Goal: Find specific page/section: Find specific page/section

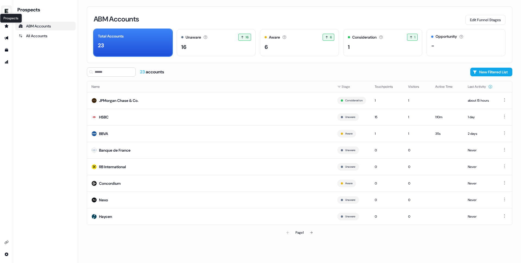
click at [6, 5] on button "side nav menu" at bounding box center [6, 10] width 11 height 11
drag, startPoint x: 39, startPoint y: 109, endPoint x: 0, endPoint y: 83, distance: 46.9
click at [39, 109] on nav "Help documentation Feedback Logout Prospects ABM Accounts All Accounts" at bounding box center [39, 131] width 78 height 263
click at [10, 254] on html "For the best experience switch devices to a bigger screen. Go to [DOMAIN_NAME] …" at bounding box center [260, 131] width 521 height 263
click at [9, 24] on html "For the best experience switch devices to a bigger screen. Go to [DOMAIN_NAME] …" at bounding box center [260, 131] width 521 height 263
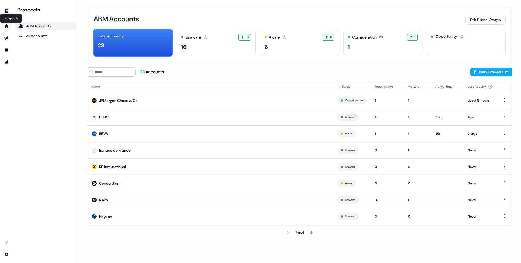
click at [7, 25] on icon "Go to prospects" at bounding box center [7, 26] width 4 height 4
click at [5, 41] on link "Go to outbound experience" at bounding box center [6, 38] width 9 height 9
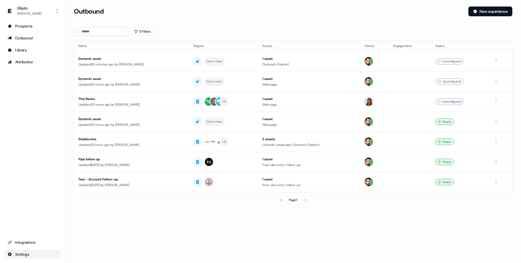
click at [42, 256] on html "For the best experience switch devices to a bigger screen. Go to [DOMAIN_NAME] …" at bounding box center [260, 131] width 521 height 263
click at [76, 245] on div "Team" at bounding box center [85, 244] width 43 height 9
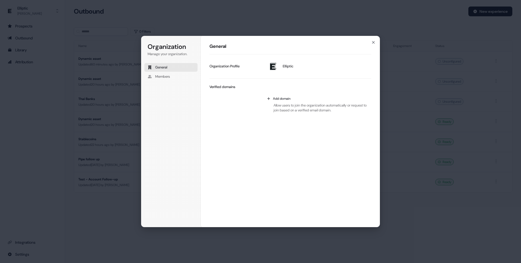
click at [56, 96] on div "Organization Manage your organization. General Members Organization General Ell…" at bounding box center [260, 131] width 521 height 263
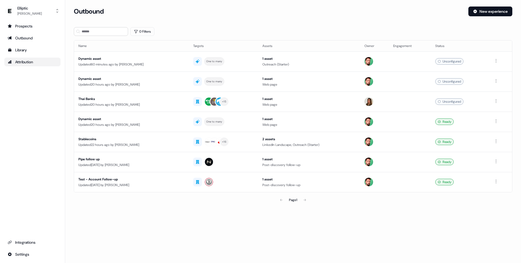
click at [21, 62] on div "Attribution" at bounding box center [33, 61] width 50 height 5
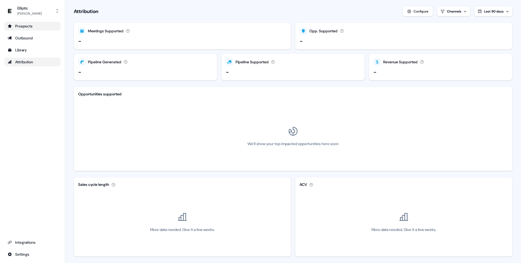
click at [26, 27] on div "Prospects" at bounding box center [33, 25] width 50 height 5
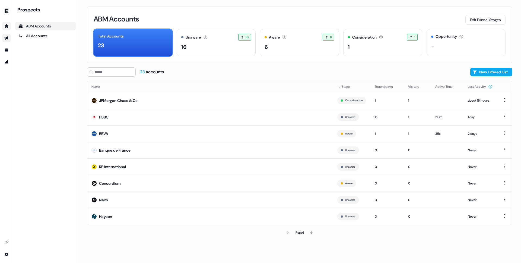
click at [8, 36] on link "Go to outbound experience" at bounding box center [6, 38] width 9 height 9
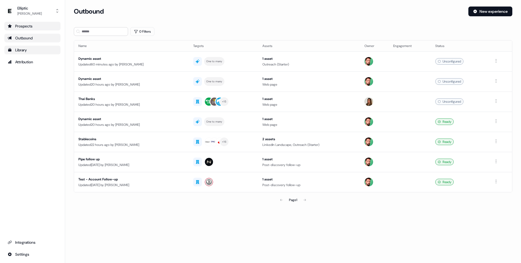
click at [19, 46] on link "Library" at bounding box center [32, 50] width 56 height 9
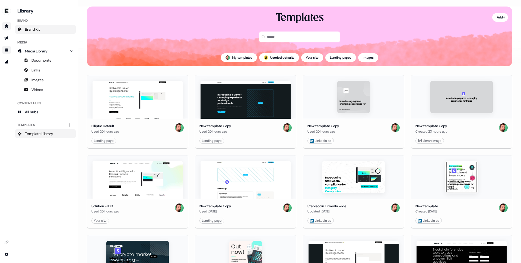
click at [40, 28] on span "Brand Kit" at bounding box center [32, 29] width 15 height 5
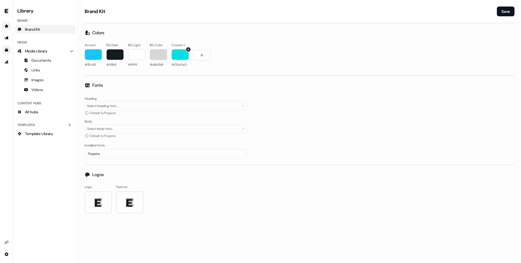
click at [182, 58] on div "button" at bounding box center [179, 54] width 17 height 11
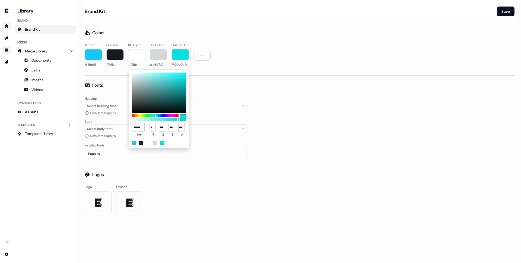
click at [143, 126] on input "******" at bounding box center [138, 127] width 13 height 8
click at [256, 53] on div "Accent #15c6ff BG Dark #141b1f BG Light #ffffff BG Color #d6d7d9 Custom 1 #00e0…" at bounding box center [300, 56] width 430 height 26
